Goal: Task Accomplishment & Management: Complete application form

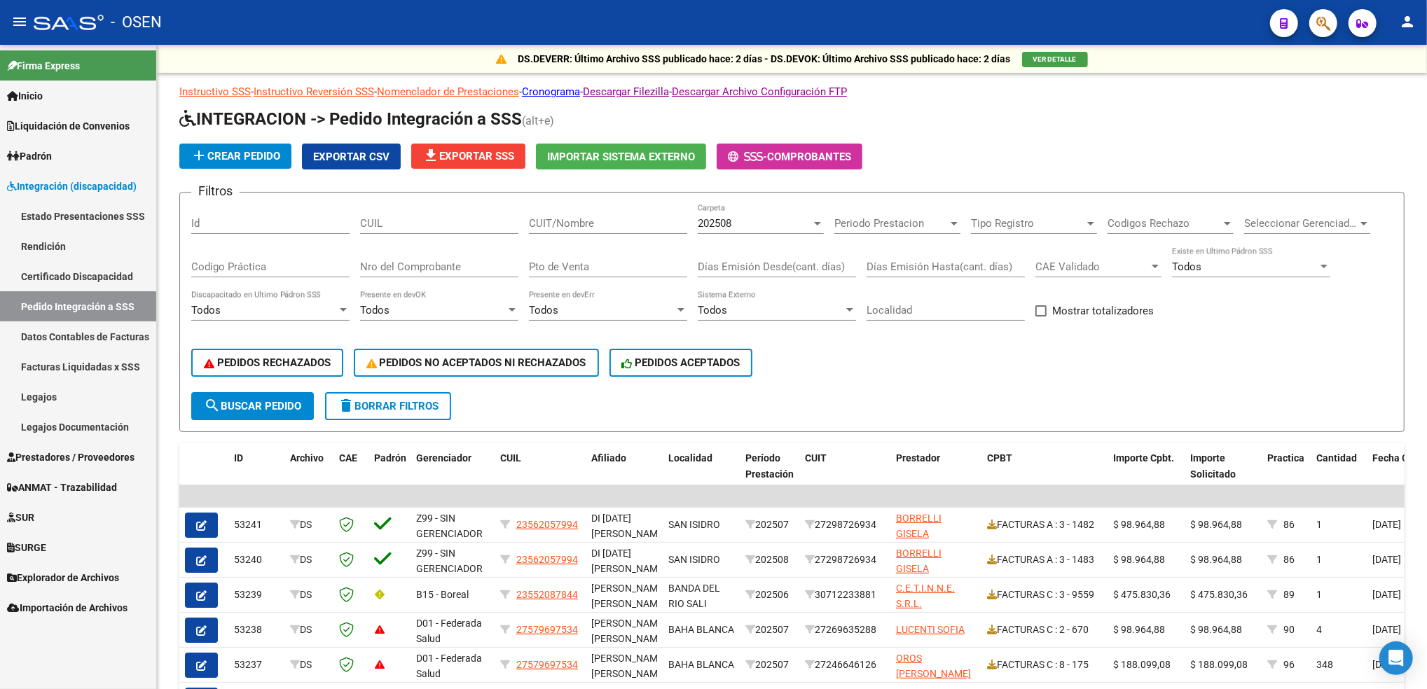
click at [64, 452] on span "Prestadores / Proveedores" at bounding box center [70, 457] width 127 height 15
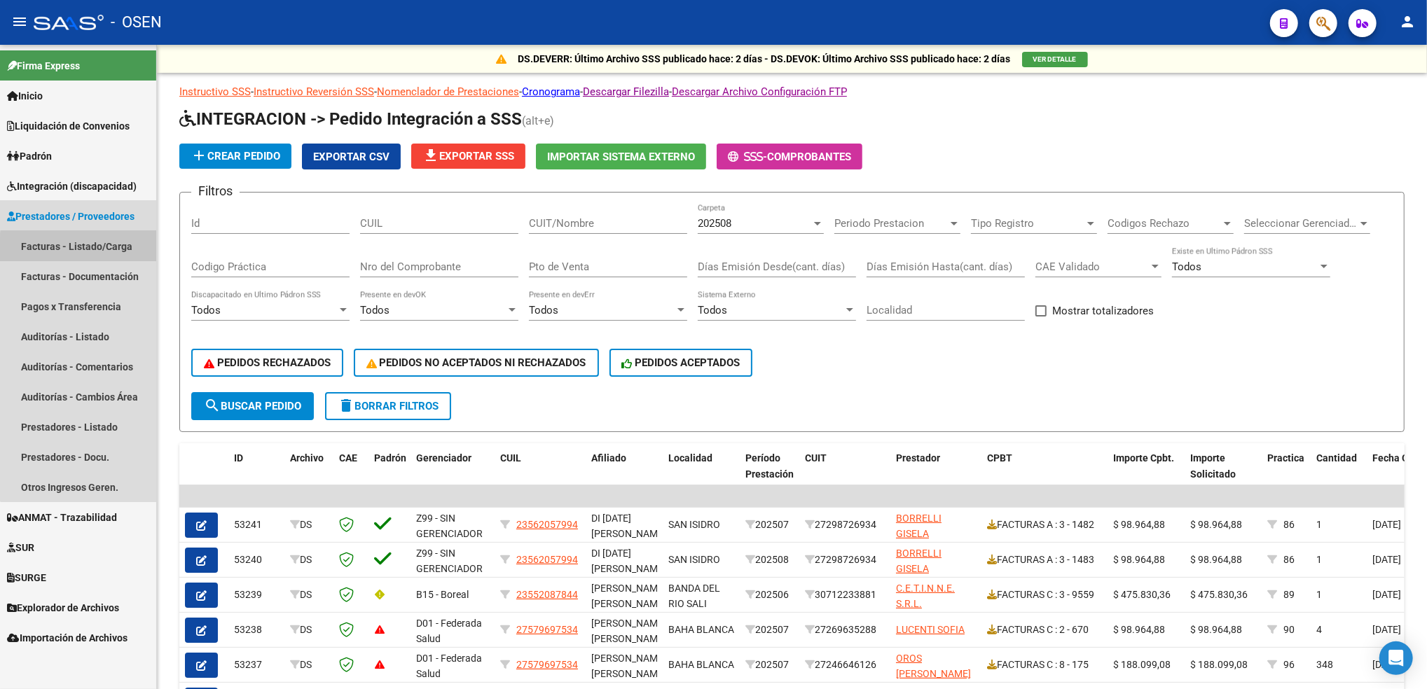
click at [120, 255] on link "Facturas - Listado/Carga" at bounding box center [78, 246] width 156 height 30
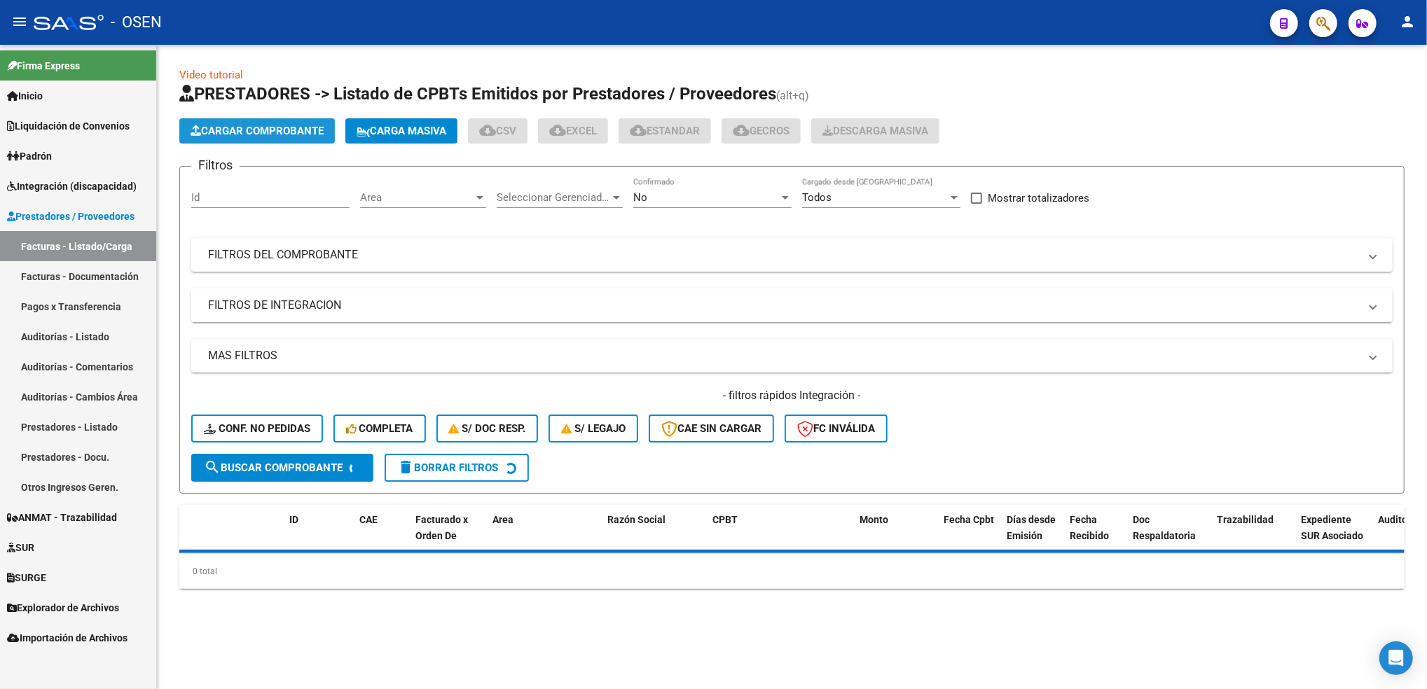
click at [319, 132] on span "Cargar Comprobante" at bounding box center [256, 131] width 133 height 13
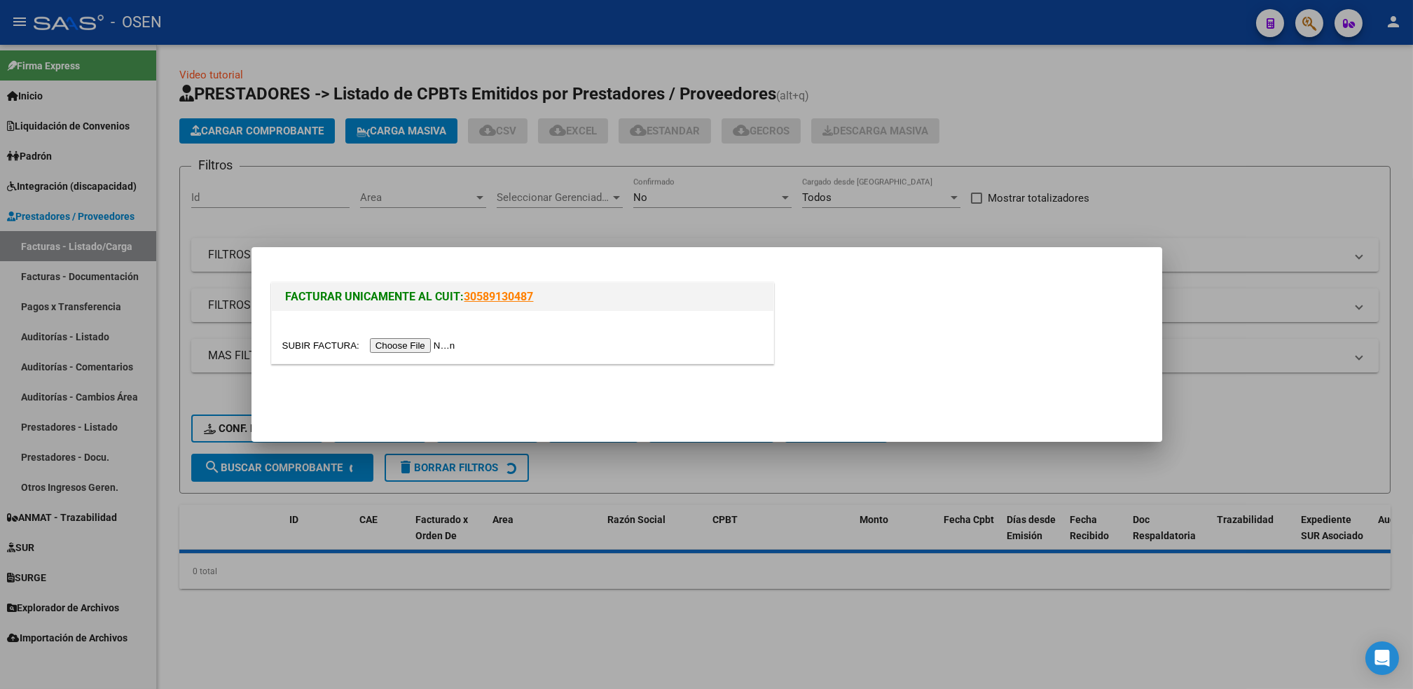
click at [410, 338] on input "file" at bounding box center [370, 345] width 177 height 15
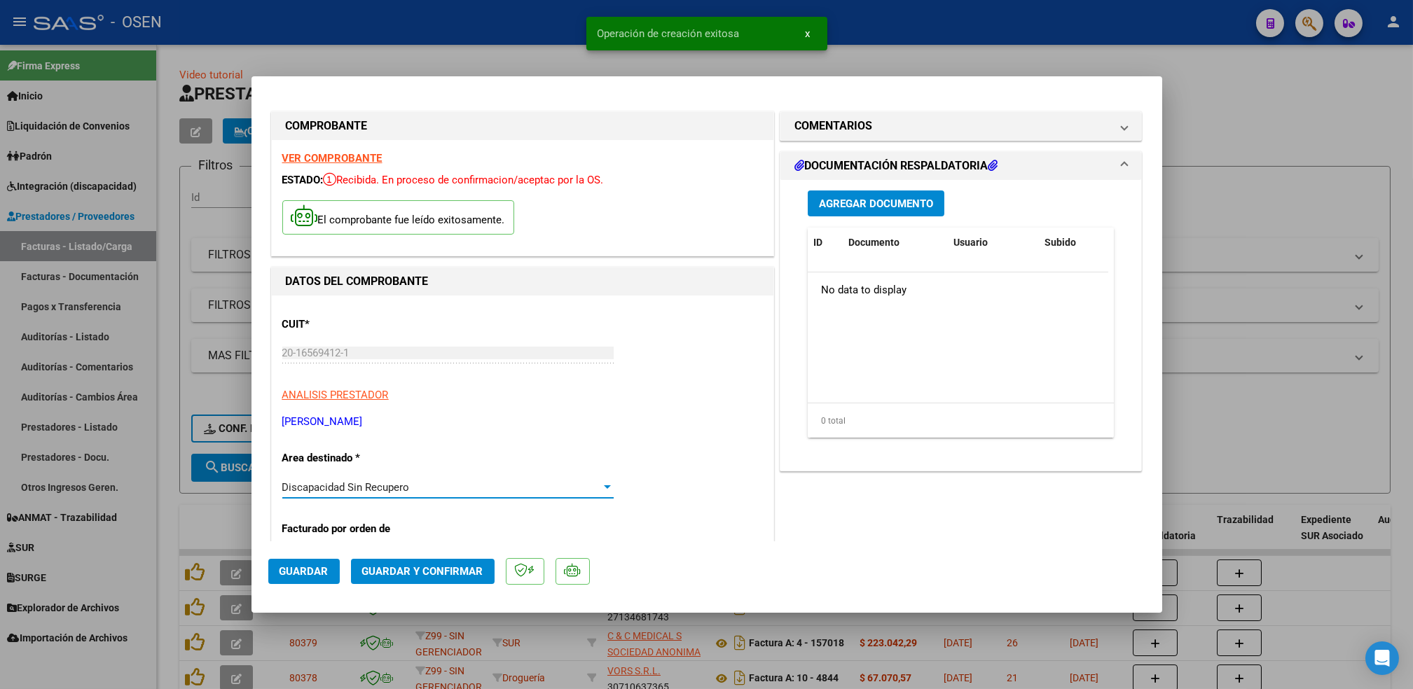
click at [427, 481] on div "Discapacidad Sin Recupero" at bounding box center [441, 487] width 319 height 13
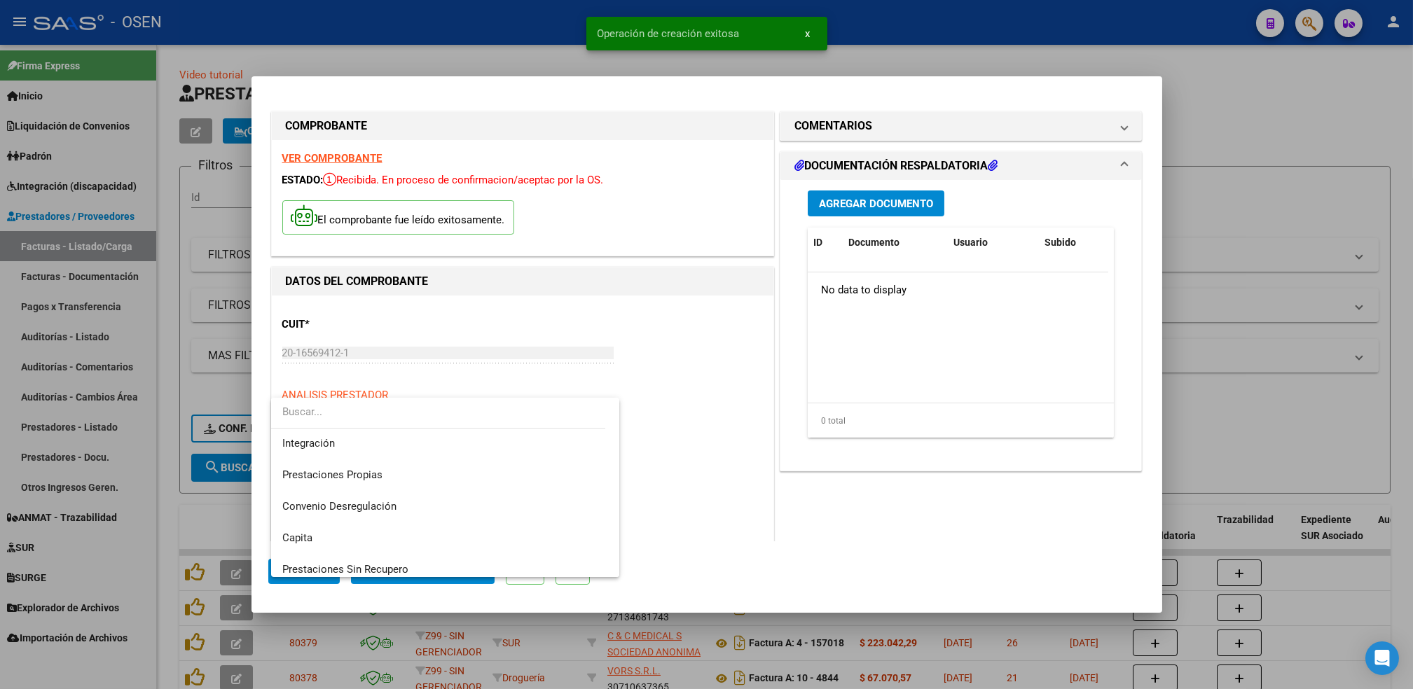
scroll to position [60, 0]
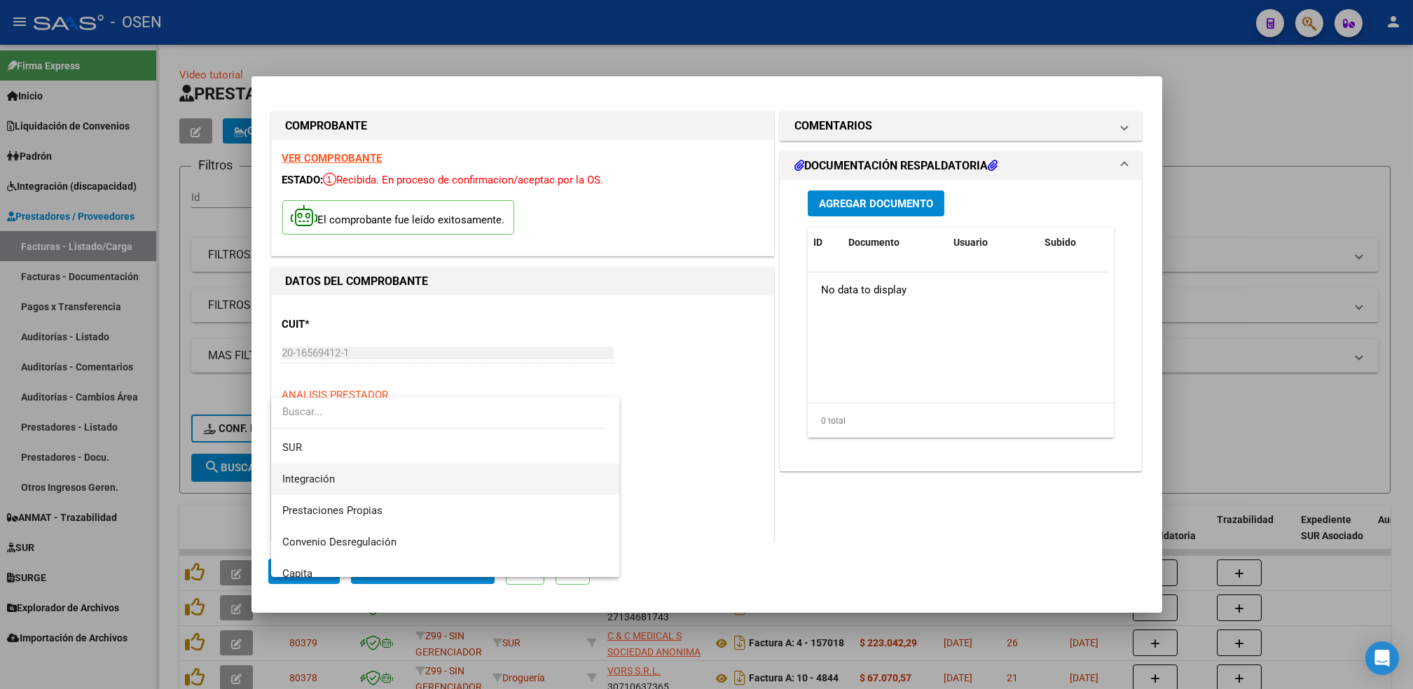
click at [499, 477] on span "Integración" at bounding box center [445, 480] width 326 height 32
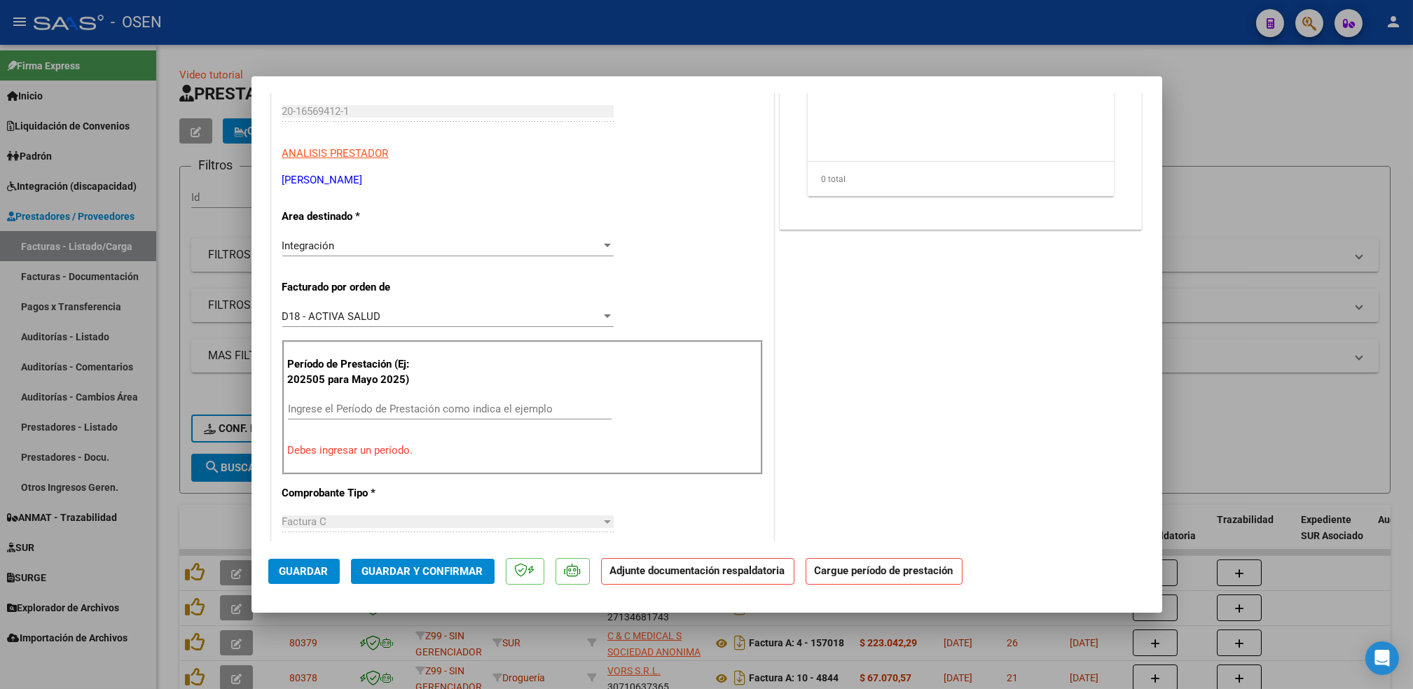
scroll to position [268, 0]
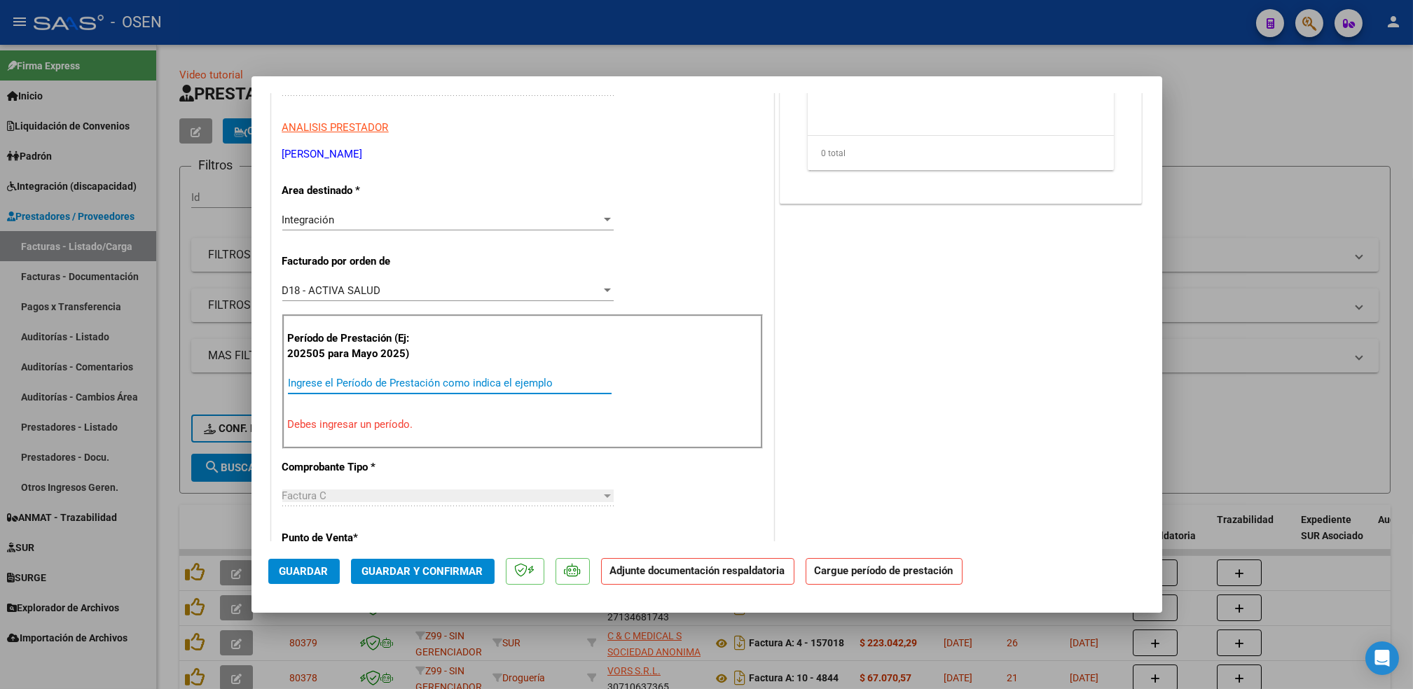
click at [562, 387] on input "Ingrese el Período de Prestación como indica el ejemplo" at bounding box center [450, 383] width 324 height 13
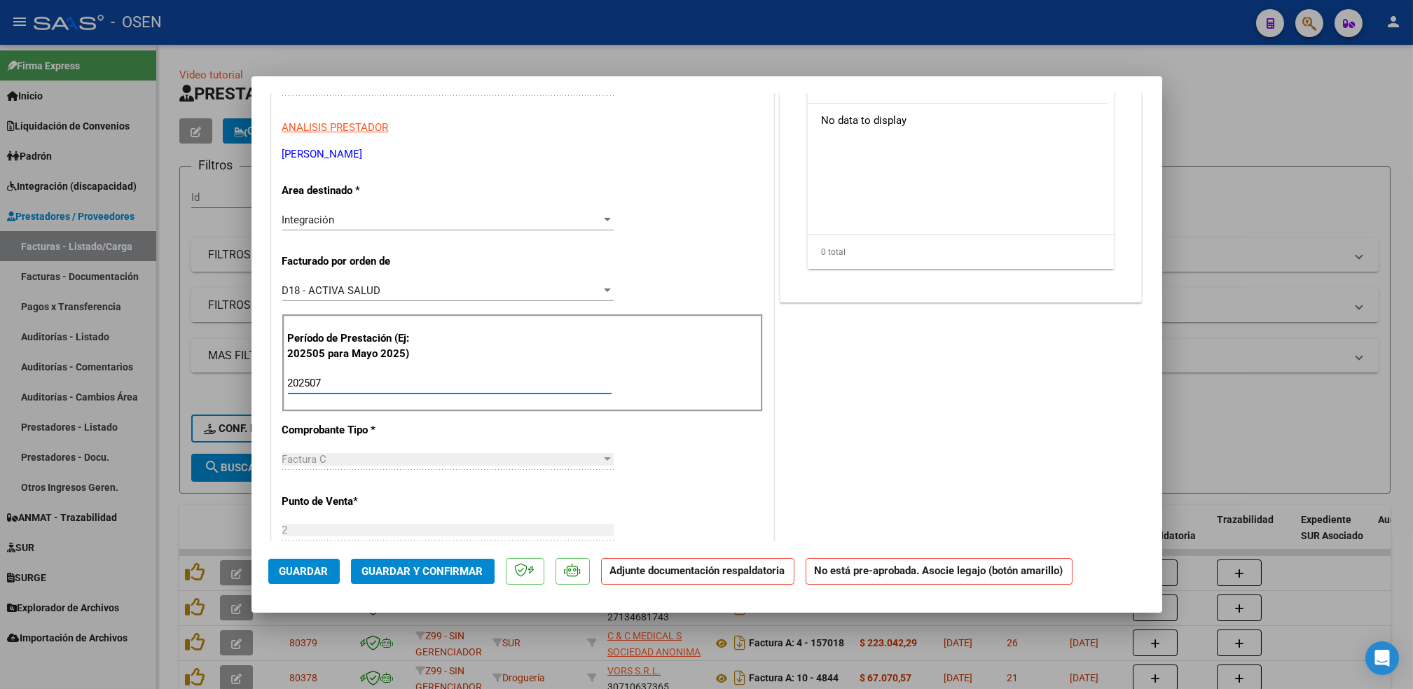
type input "202507"
click at [306, 567] on span "Guardar" at bounding box center [303, 571] width 49 height 13
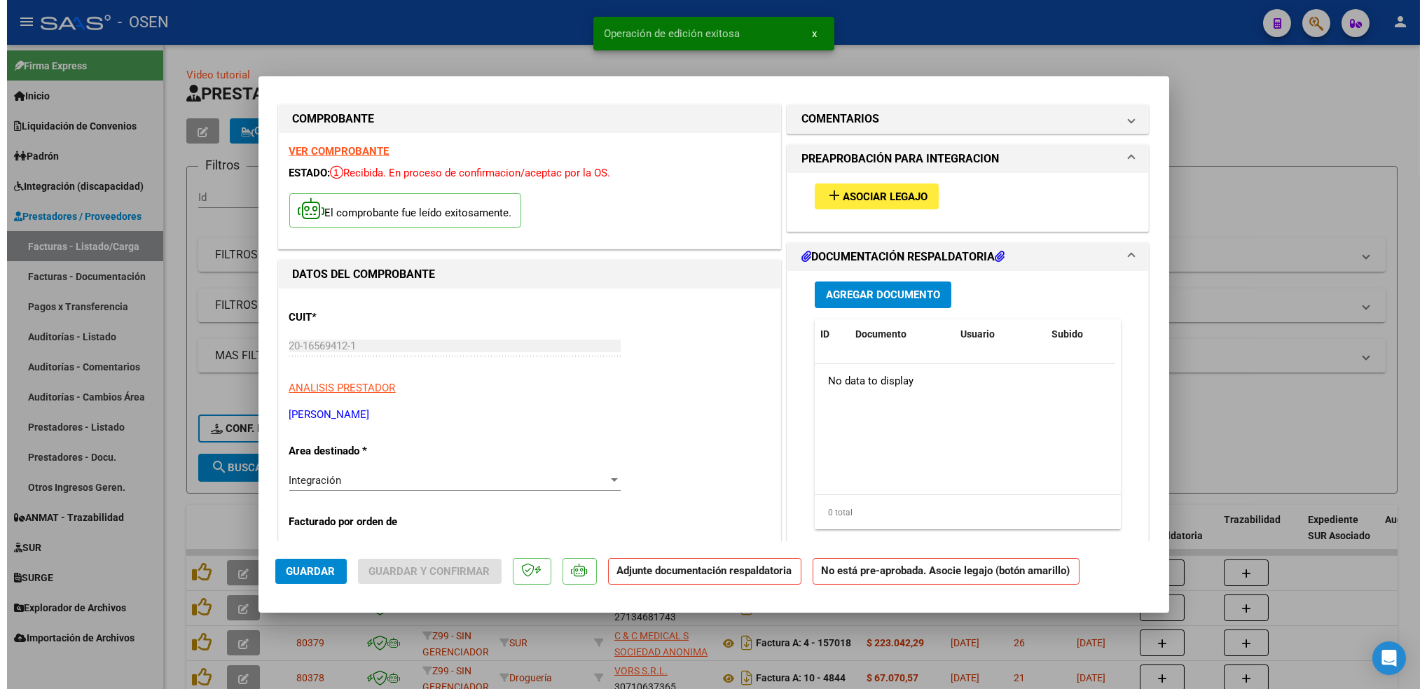
scroll to position [0, 0]
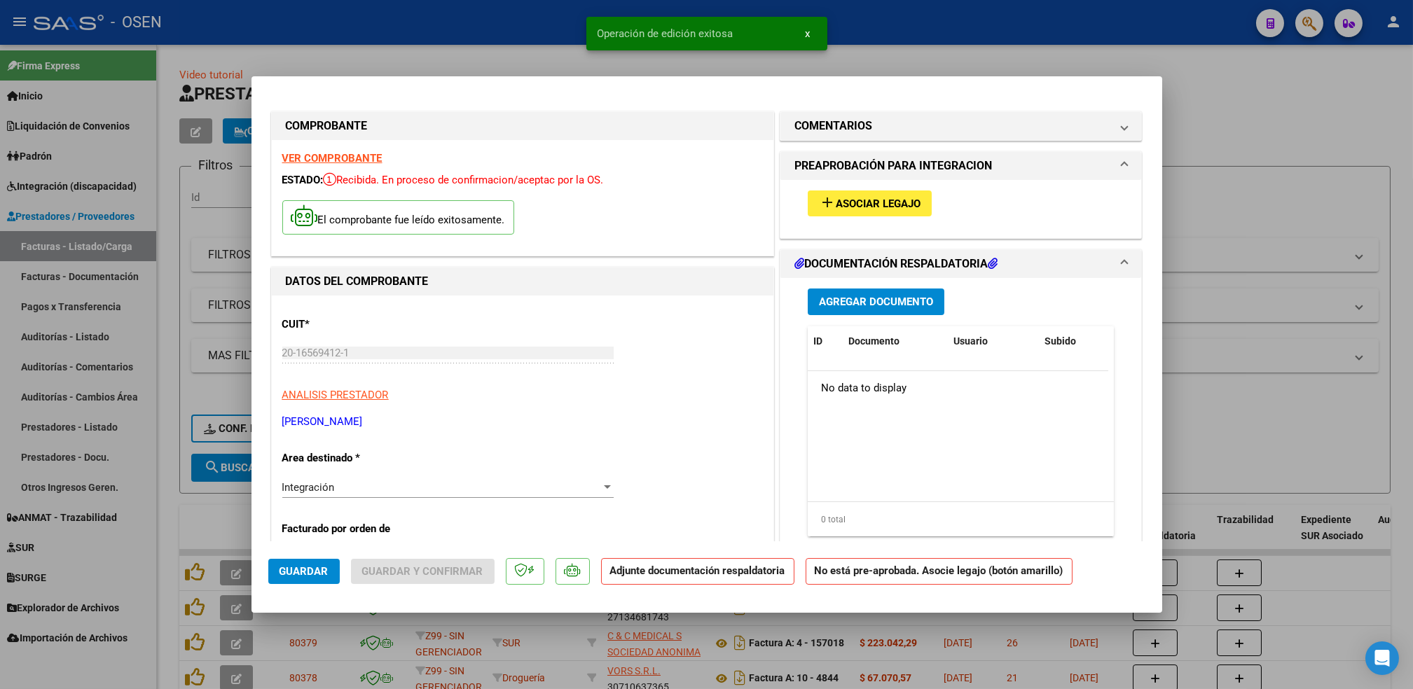
click at [902, 189] on div "add Asociar Legajo" at bounding box center [961, 203] width 328 height 47
click at [902, 196] on button "add Asociar Legajo" at bounding box center [870, 203] width 124 height 26
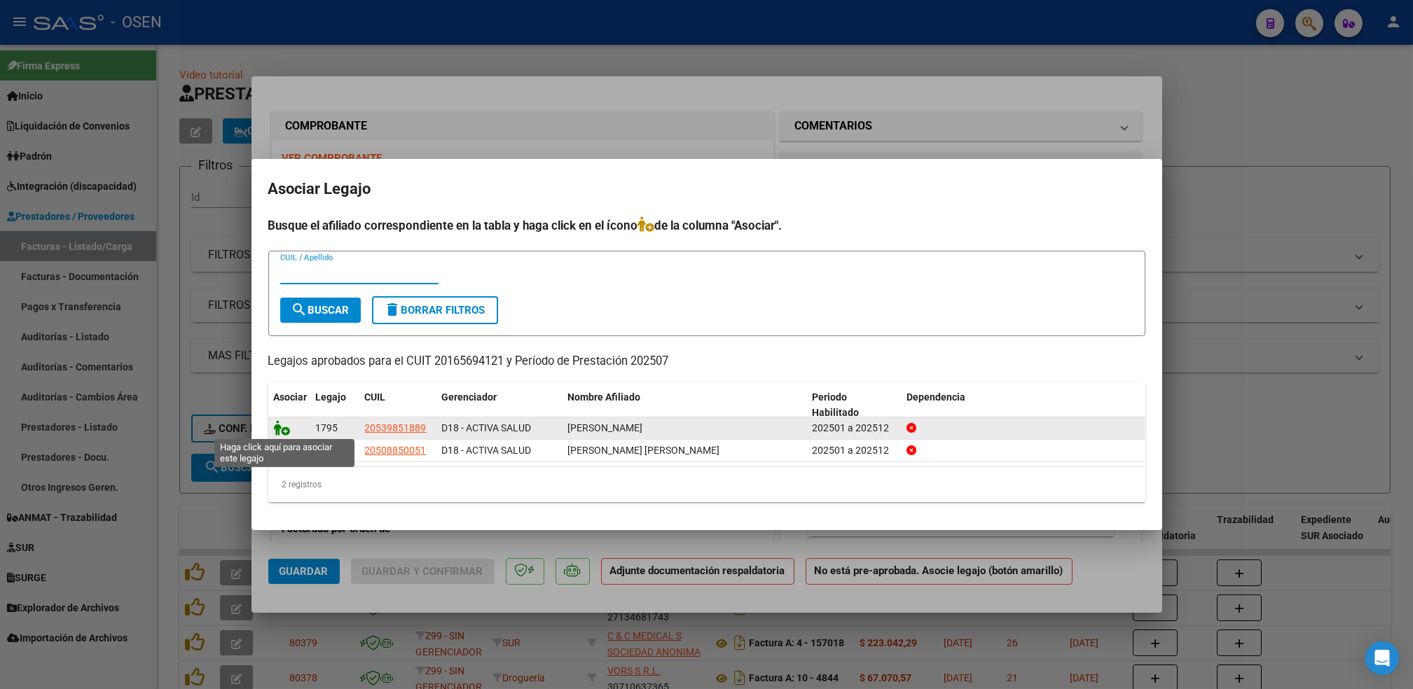
click at [274, 427] on icon at bounding box center [282, 427] width 17 height 15
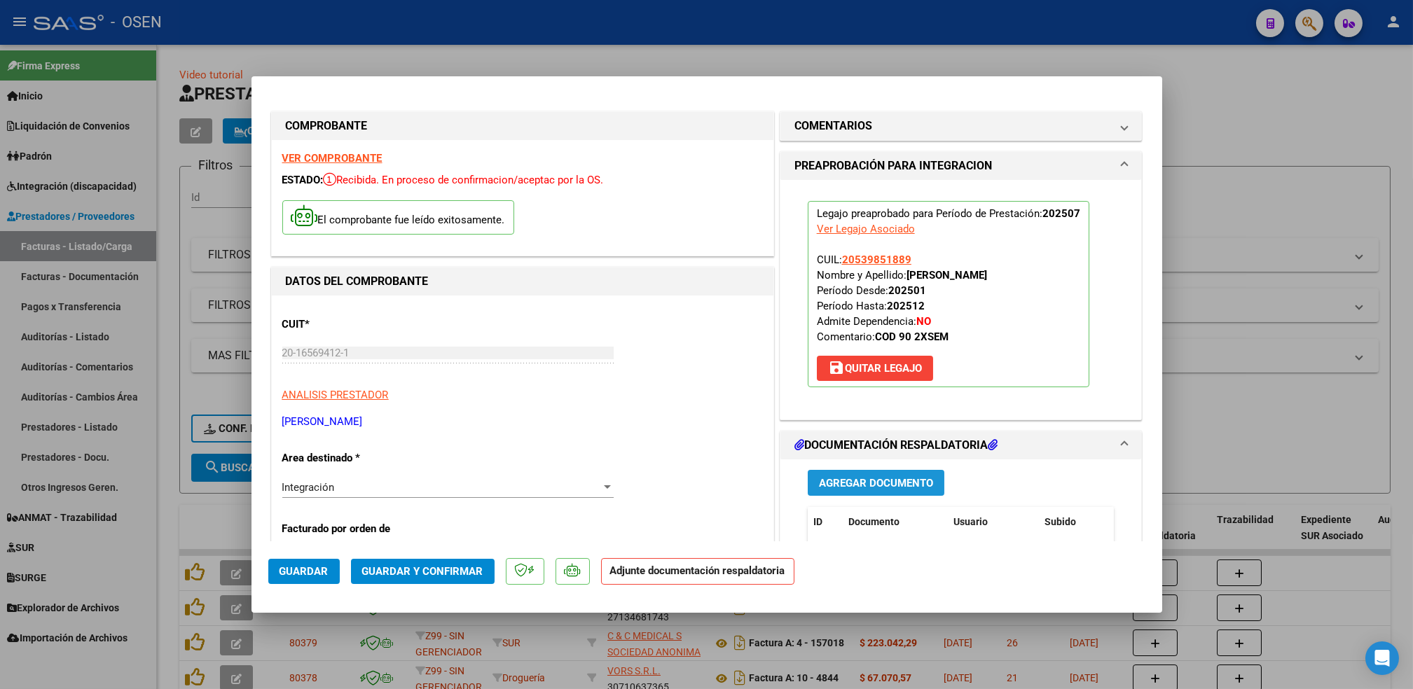
click at [852, 483] on span "Agregar Documento" at bounding box center [876, 483] width 114 height 13
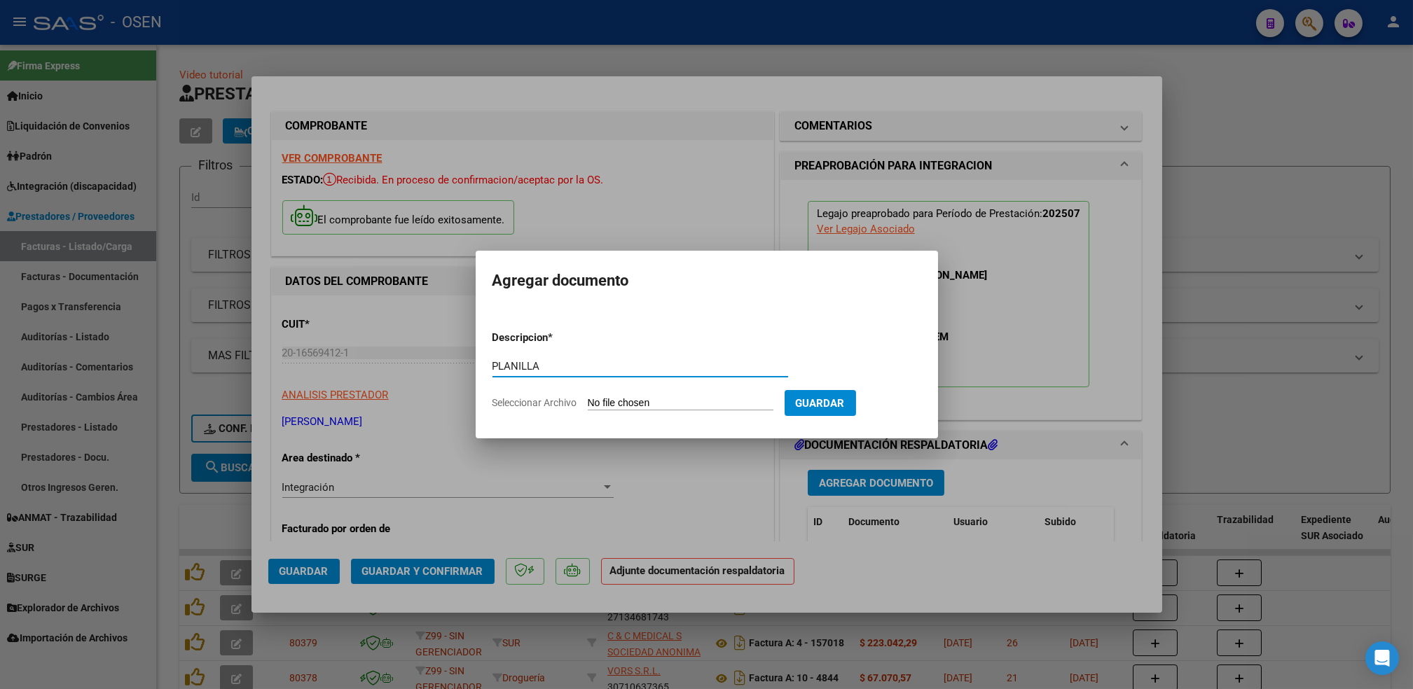
type input "PLANILLA"
click at [588, 397] on input "Seleccionar Archivo" at bounding box center [681, 403] width 186 height 13
type input "C:\fakepath\DELGADO_Tobias_JULIO_2025.pdf.pdf"
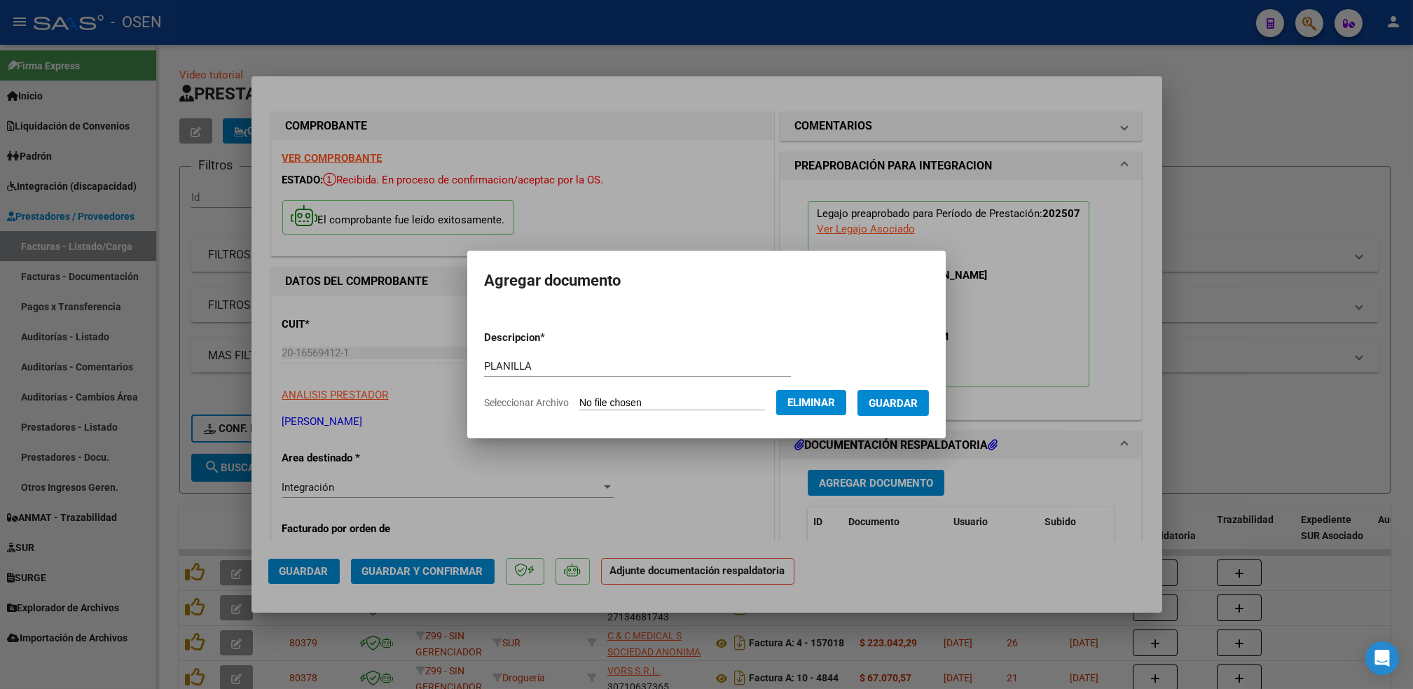
click at [878, 405] on span "Guardar" at bounding box center [892, 403] width 49 height 13
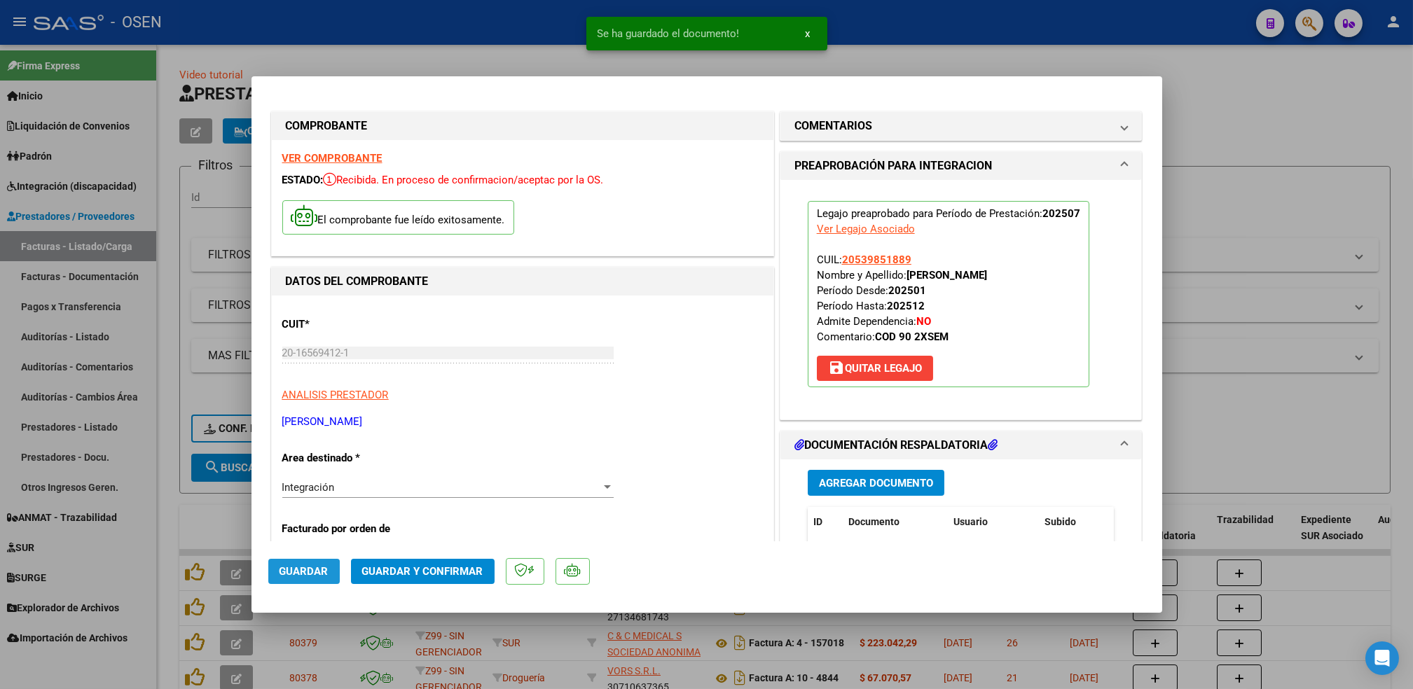
click at [303, 573] on span "Guardar" at bounding box center [303, 571] width 49 height 13
click at [161, 520] on div at bounding box center [706, 344] width 1413 height 689
